Goal: Information Seeking & Learning: Find specific fact

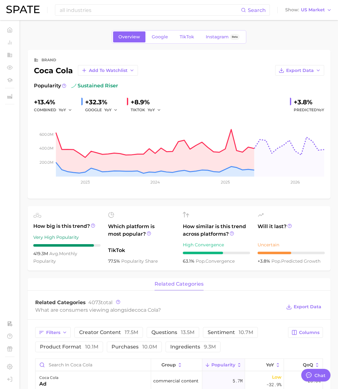
scroll to position [1031, 0]
drag, startPoint x: 101, startPoint y: 18, endPoint x: 97, endPoint y: 16, distance: 4.9
click at [101, 18] on div "all industries Search Show US Market" at bounding box center [169, 10] width 326 height 20
click at [94, 13] on input "all industries" at bounding box center [150, 10] width 182 height 11
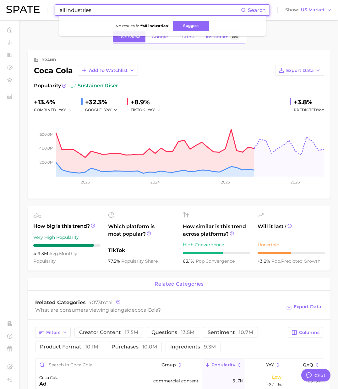
drag, startPoint x: 108, startPoint y: 9, endPoint x: 40, endPoint y: 7, distance: 67.9
click at [40, 7] on div "all industries Search No results for " all industries " Suggest Show US Market" at bounding box center [169, 10] width 326 height 20
click at [95, 9] on input "all industries" at bounding box center [150, 10] width 182 height 11
drag, startPoint x: 99, startPoint y: 11, endPoint x: 57, endPoint y: 10, distance: 42.8
click at [57, 10] on div "all industries Search No results for " all industries " Suggest" at bounding box center [162, 9] width 215 height 11
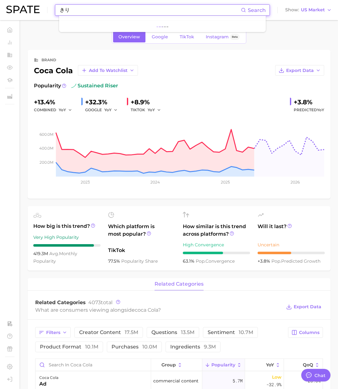
type input "き"
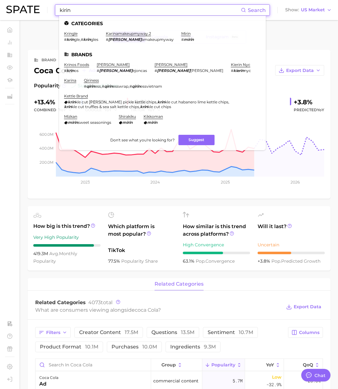
drag, startPoint x: 88, startPoint y: 11, endPoint x: 31, endPoint y: 10, distance: 57.9
click at [31, 10] on div "kirin Search Categories kringle # krin gle , # krin gles karinamakeupmyway.2 # …" at bounding box center [169, 10] width 326 height 20
paste input "catech"
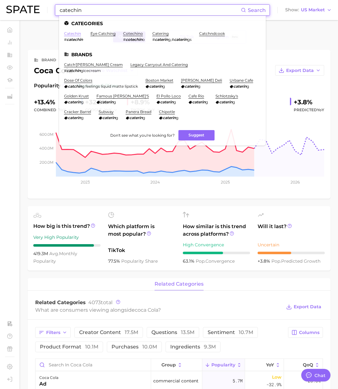
type input "catechin"
click at [71, 31] on link "catechin" at bounding box center [72, 33] width 17 height 5
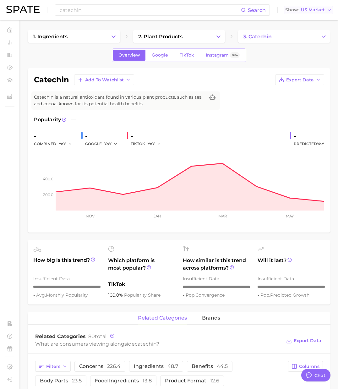
click at [316, 12] on span "US Market" at bounding box center [313, 9] width 24 height 3
click at [299, 60] on button "[GEOGRAPHIC_DATA]" at bounding box center [306, 65] width 55 height 11
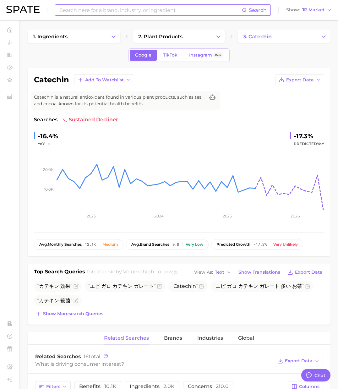
click at [86, 9] on input at bounding box center [150, 10] width 183 height 11
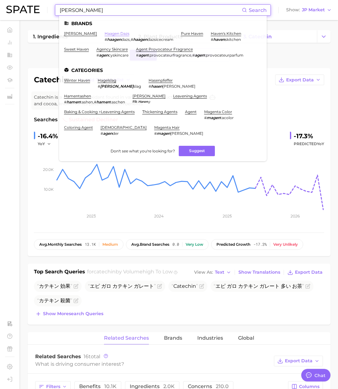
type input "[PERSON_NAME]"
click at [109, 35] on link "haagen dazs" at bounding box center [117, 33] width 25 height 5
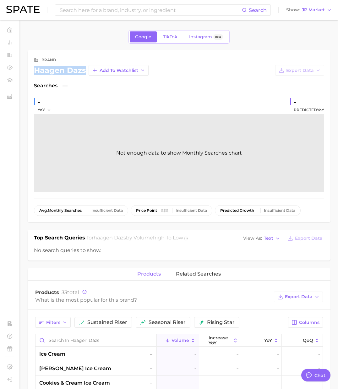
drag, startPoint x: 85, startPoint y: 71, endPoint x: 34, endPoint y: 68, distance: 50.7
click at [34, 68] on div "haagen dazs" at bounding box center [60, 71] width 52 height 8
copy div "haagen dazs"
click at [80, 9] on input at bounding box center [150, 10] width 183 height 11
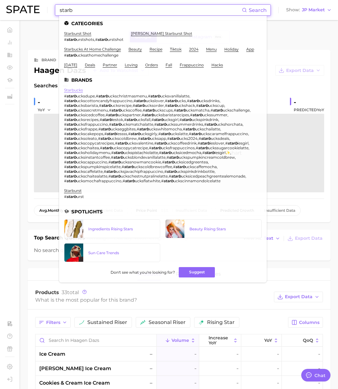
type input "starb"
click at [73, 88] on link "starbucks" at bounding box center [73, 90] width 19 height 5
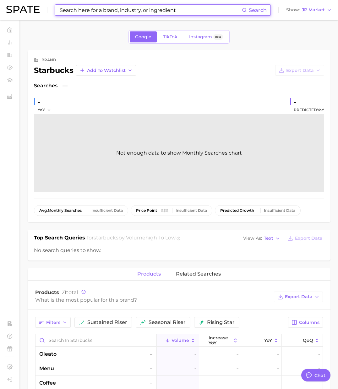
click at [54, 72] on div "starbucks" at bounding box center [54, 71] width 40 height 8
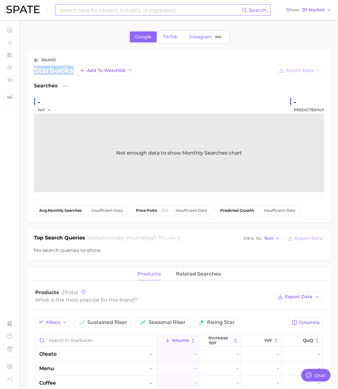
click at [54, 72] on div "starbucks" at bounding box center [54, 71] width 40 height 8
copy div "starbucks"
click at [92, 8] on input at bounding box center [150, 10] width 183 height 11
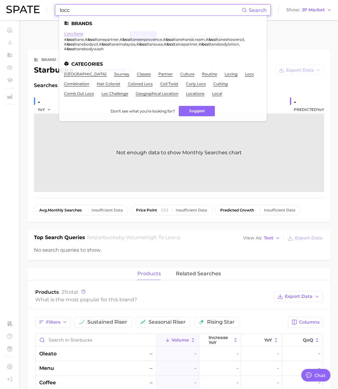
type input "locc"
click at [76, 33] on link "l'occitane" at bounding box center [73, 33] width 19 height 5
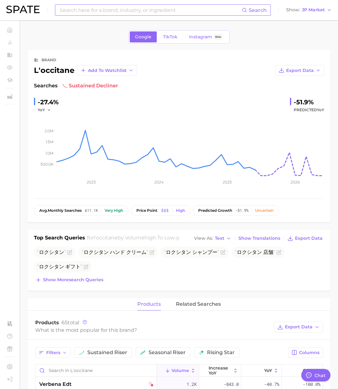
click at [67, 71] on div "l'occitane" at bounding box center [54, 71] width 41 height 8
copy div "l'occitane"
click at [86, 7] on input at bounding box center [150, 10] width 183 height 11
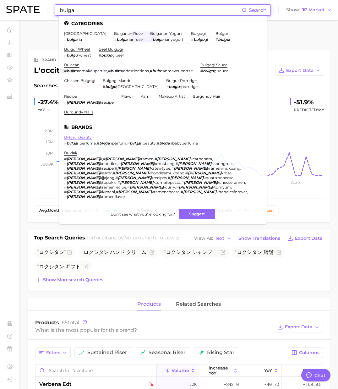
type input "bulga"
click at [80, 135] on link "bvlgari beauty" at bounding box center [78, 137] width 28 height 5
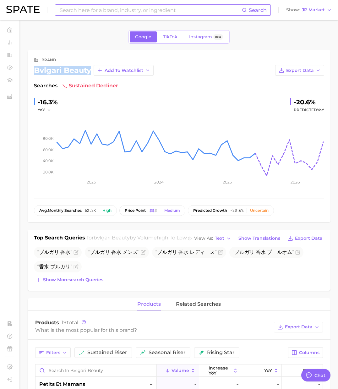
drag, startPoint x: 90, startPoint y: 71, endPoint x: 34, endPoint y: 70, distance: 56.3
click at [34, 70] on div "bvlgari beauty" at bounding box center [62, 71] width 57 height 8
copy div "bvlgari beauty"
click at [79, 11] on input at bounding box center [150, 10] width 183 height 11
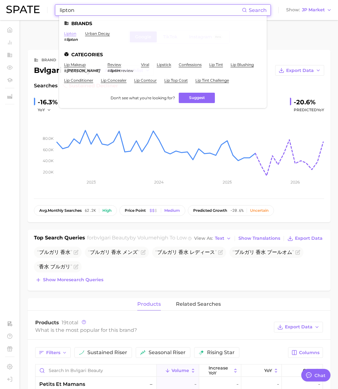
type input "lipton"
click at [74, 34] on link "lipton" at bounding box center [70, 33] width 12 height 5
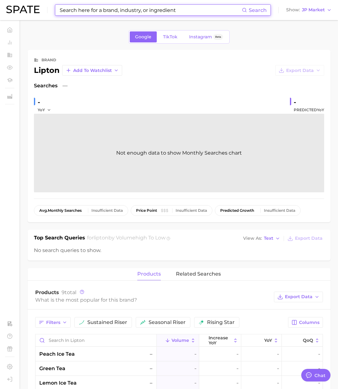
click at [42, 70] on div "lipton" at bounding box center [47, 71] width 26 height 8
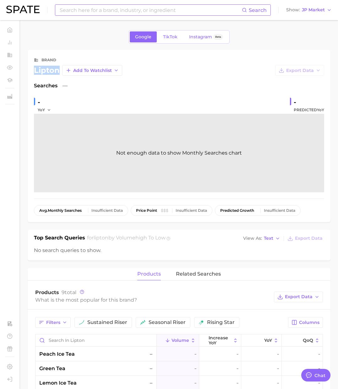
click at [42, 70] on div "lipton" at bounding box center [47, 71] width 26 height 8
copy div "lipton"
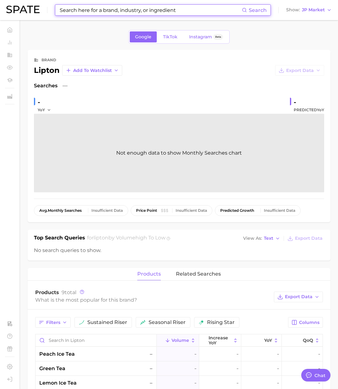
drag, startPoint x: 107, startPoint y: 5, endPoint x: 105, endPoint y: 9, distance: 4.3
click at [107, 5] on input at bounding box center [150, 10] width 183 height 11
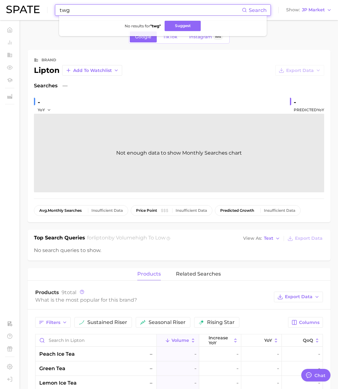
drag, startPoint x: 79, startPoint y: 13, endPoint x: 40, endPoint y: 9, distance: 38.5
click at [40, 9] on div "twg Search No results for " twg " Suggest Show JP Market" at bounding box center [169, 10] width 326 height 20
click at [111, 9] on input "twg" at bounding box center [150, 10] width 183 height 11
click at [194, 28] on button "Suggest" at bounding box center [187, 26] width 36 height 10
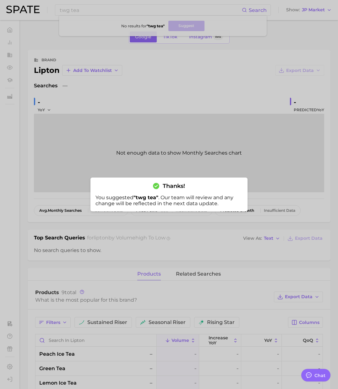
click at [262, 77] on div at bounding box center [169, 194] width 338 height 389
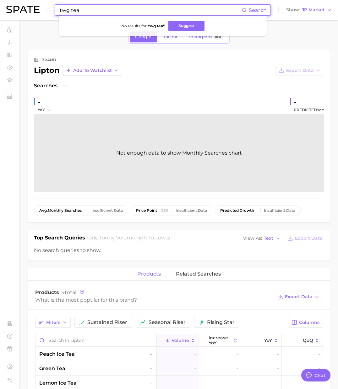
drag, startPoint x: 84, startPoint y: 9, endPoint x: 24, endPoint y: 9, distance: 60.1
click at [24, 9] on div "twg tea Search No results for " twg tea " Suggest Show JP Market" at bounding box center [169, 10] width 326 height 20
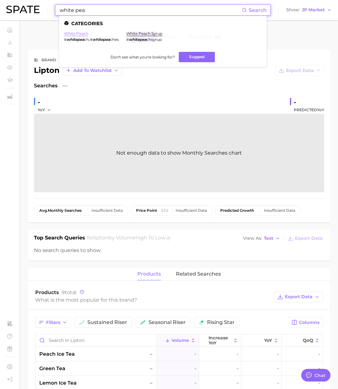
type input "white pea"
click at [72, 33] on link "white peach" at bounding box center [76, 33] width 24 height 5
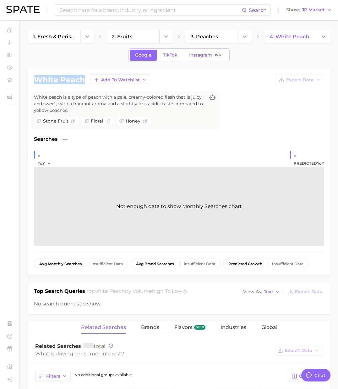
drag, startPoint x: 83, startPoint y: 81, endPoint x: 32, endPoint y: 79, distance: 51.3
click at [32, 79] on div "white peach Add to Watchlist Export Data White peach is a type of peach with a …" at bounding box center [179, 172] width 303 height 208
copy h1 "white peach"
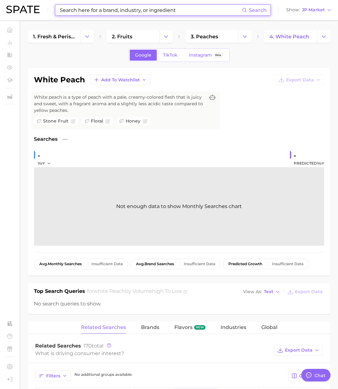
click at [78, 13] on input at bounding box center [150, 10] width 183 height 11
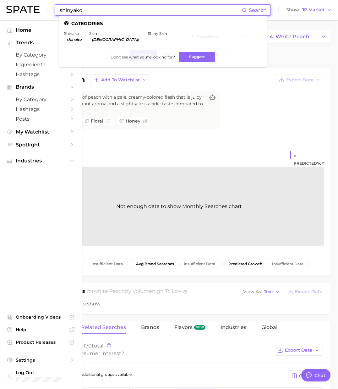
type input "shinyako"
